Goal: Complete application form

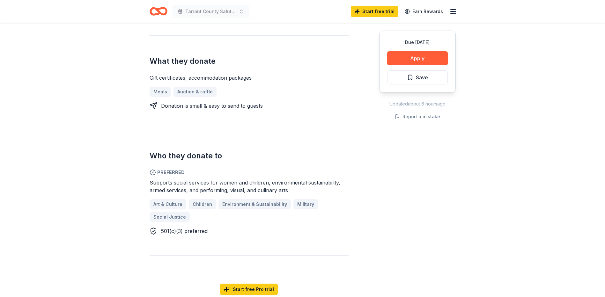
scroll to position [255, 0]
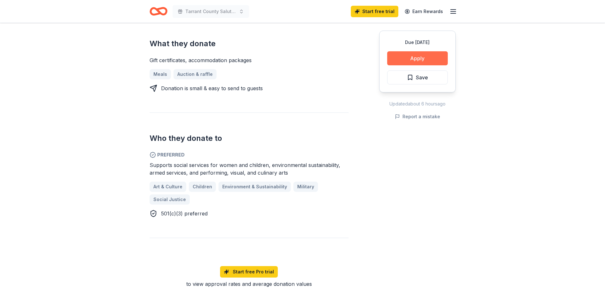
click at [414, 55] on button "Apply" at bounding box center [417, 58] width 61 height 14
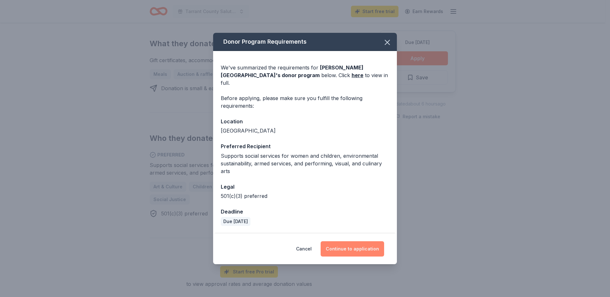
click at [348, 243] on button "Continue to application" at bounding box center [352, 248] width 63 height 15
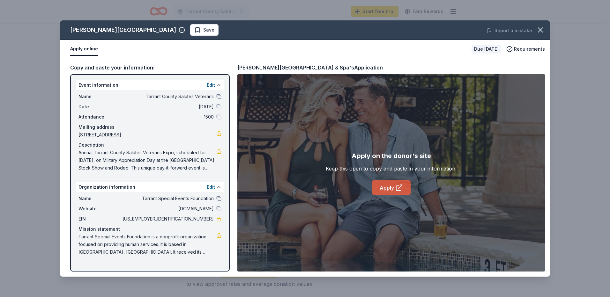
click at [382, 183] on link "Apply" at bounding box center [391, 187] width 39 height 15
click at [539, 28] on icon "button" at bounding box center [540, 30] width 9 height 9
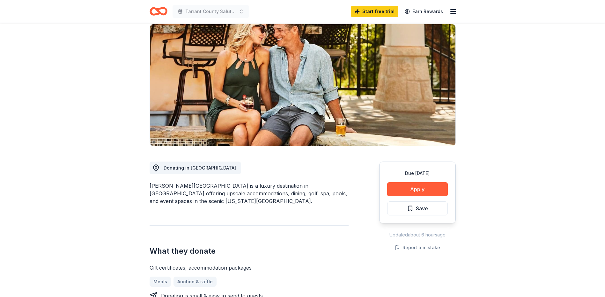
scroll to position [0, 0]
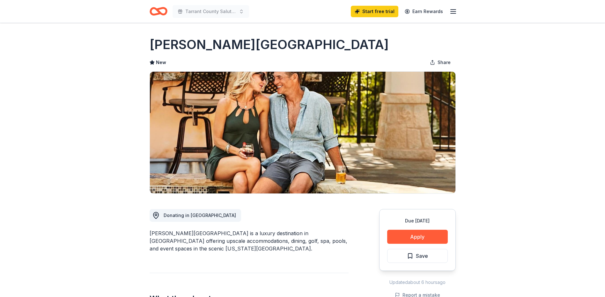
click at [157, 11] on icon "Home" at bounding box center [161, 11] width 10 height 6
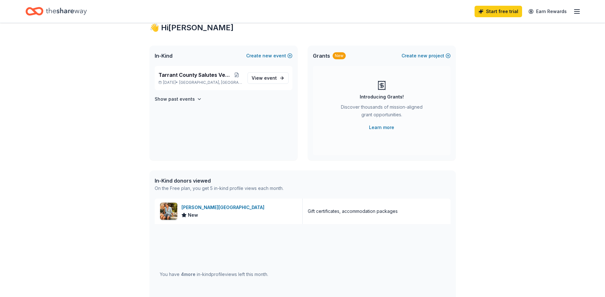
scroll to position [32, 0]
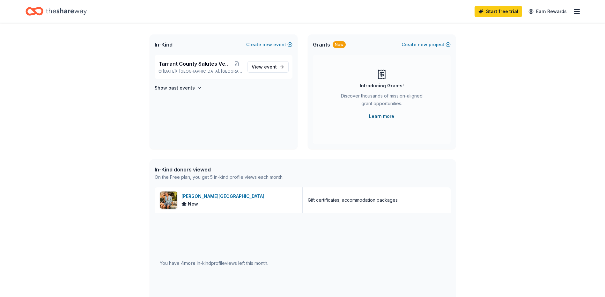
click at [382, 115] on link "Learn more" at bounding box center [381, 117] width 25 height 8
click at [274, 65] on span "event" at bounding box center [270, 66] width 13 height 5
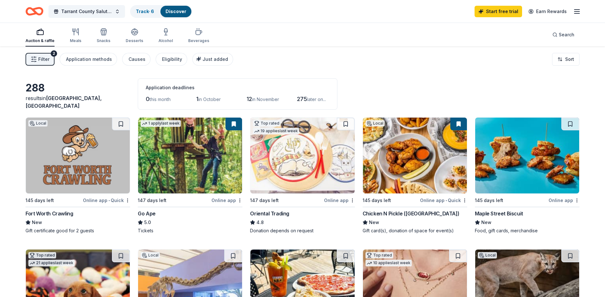
click at [85, 154] on img at bounding box center [78, 156] width 104 height 76
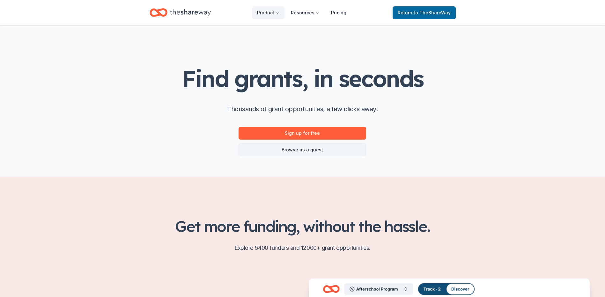
click at [298, 152] on link "Browse as a guest" at bounding box center [303, 150] width 128 height 13
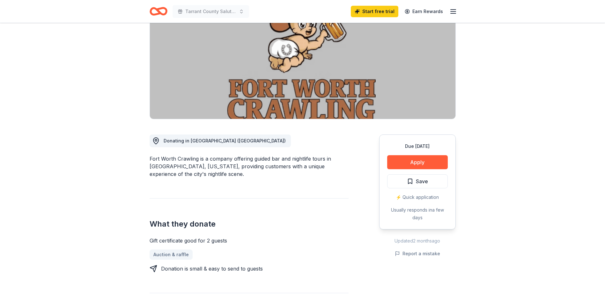
scroll to position [64, 0]
